Goal: Information Seeking & Learning: Learn about a topic

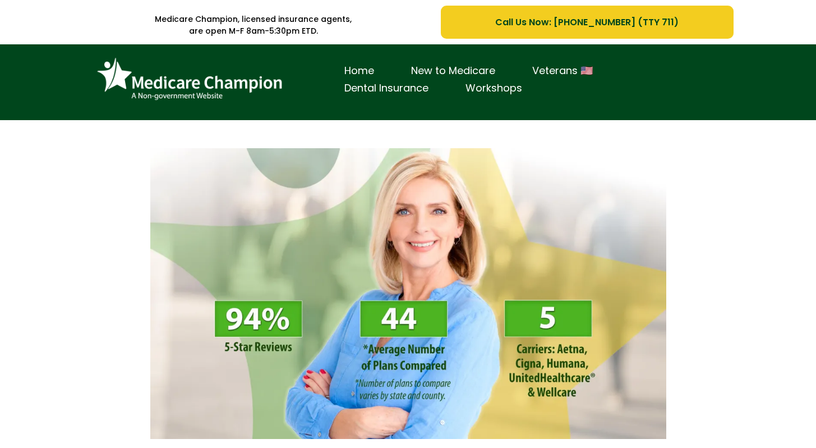
click at [436, 70] on link "New to Medicare" at bounding box center [453, 70] width 121 height 17
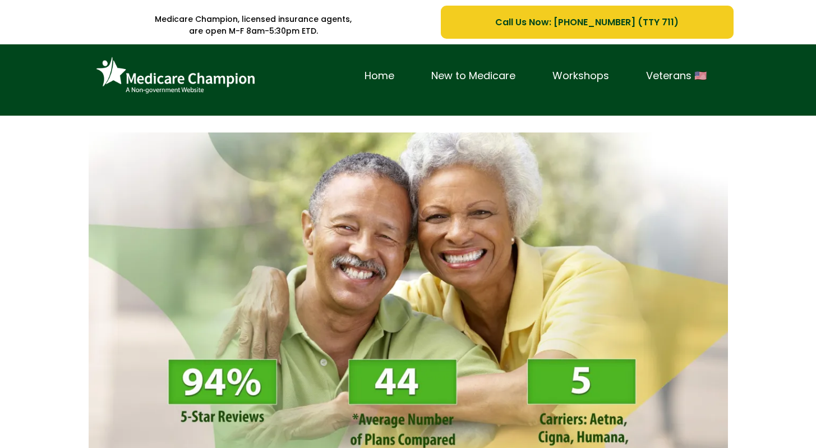
click at [493, 70] on link "New to Medicare" at bounding box center [473, 75] width 121 height 17
